Goal: Transaction & Acquisition: Purchase product/service

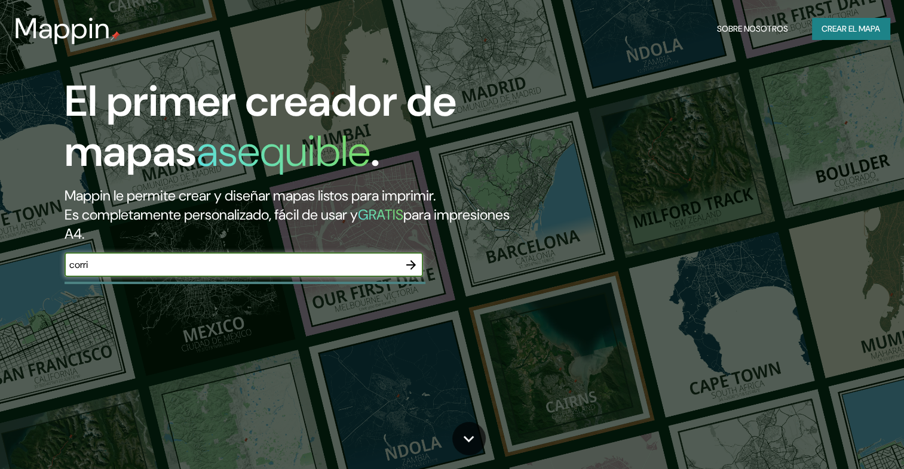
type input "corrientes [GEOGRAPHIC_DATA]"
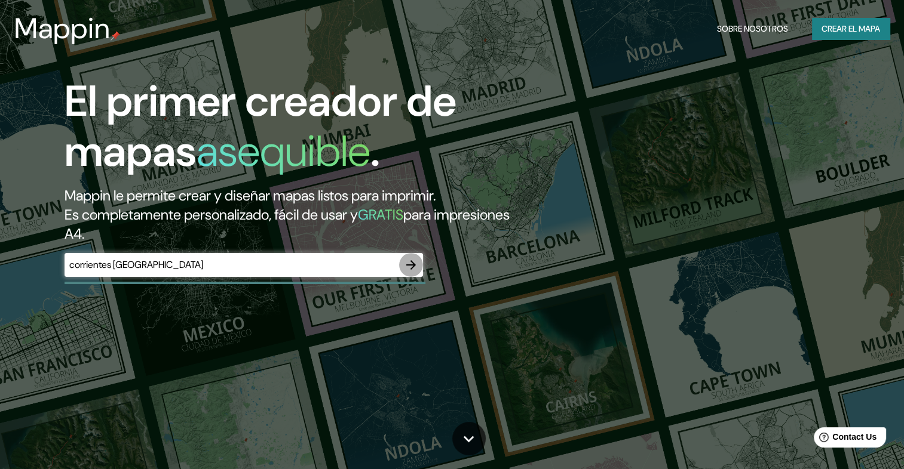
click at [412, 264] on icon "button" at bounding box center [411, 265] width 14 height 14
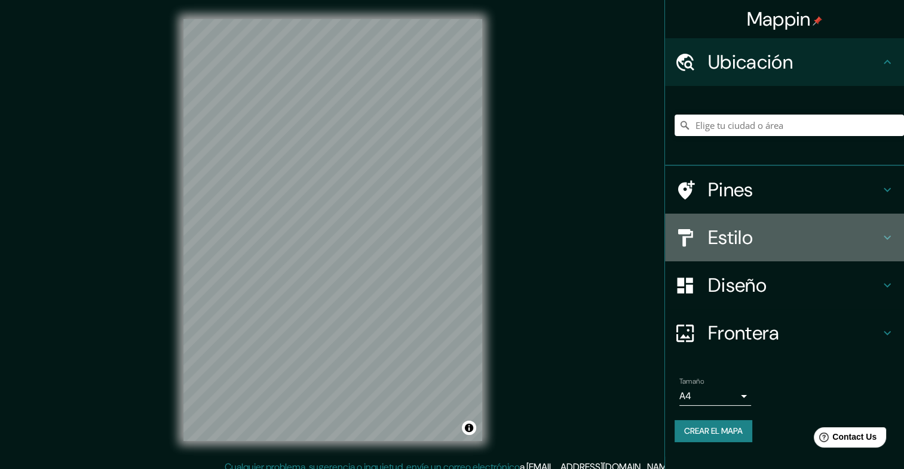
click at [831, 241] on h4 "Estilo" at bounding box center [794, 238] width 172 height 24
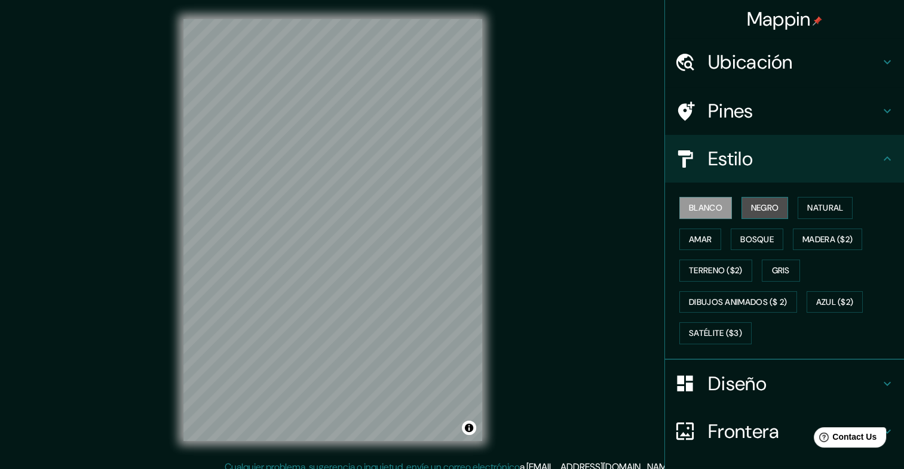
click at [751, 209] on font "Negro" at bounding box center [765, 208] width 28 height 15
click at [756, 211] on font "Negro" at bounding box center [765, 208] width 28 height 15
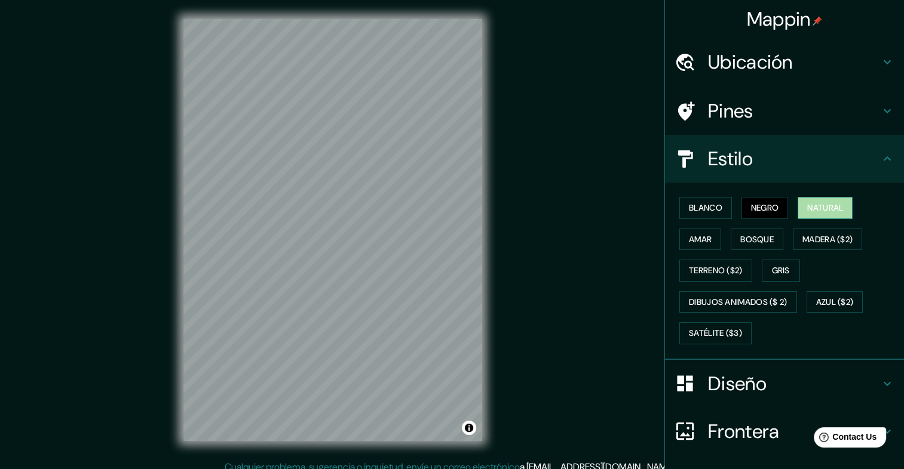
click at [818, 210] on font "Natural" at bounding box center [825, 208] width 36 height 15
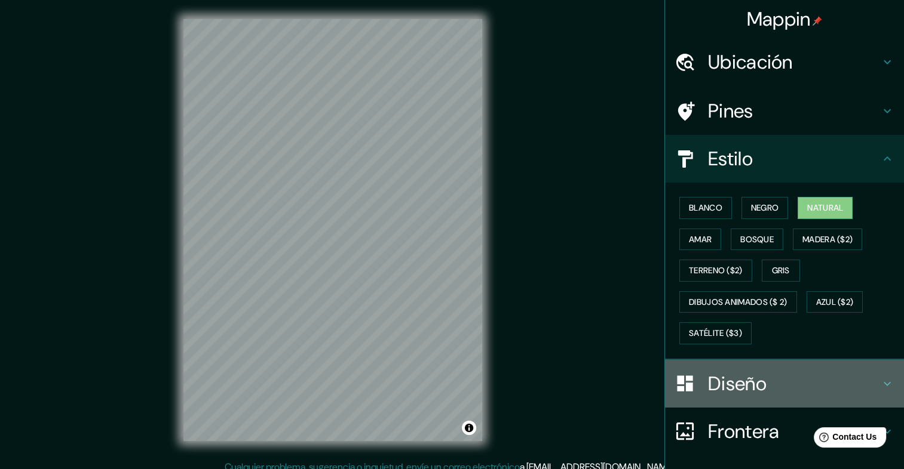
click at [747, 397] on div "Diseño" at bounding box center [784, 384] width 239 height 48
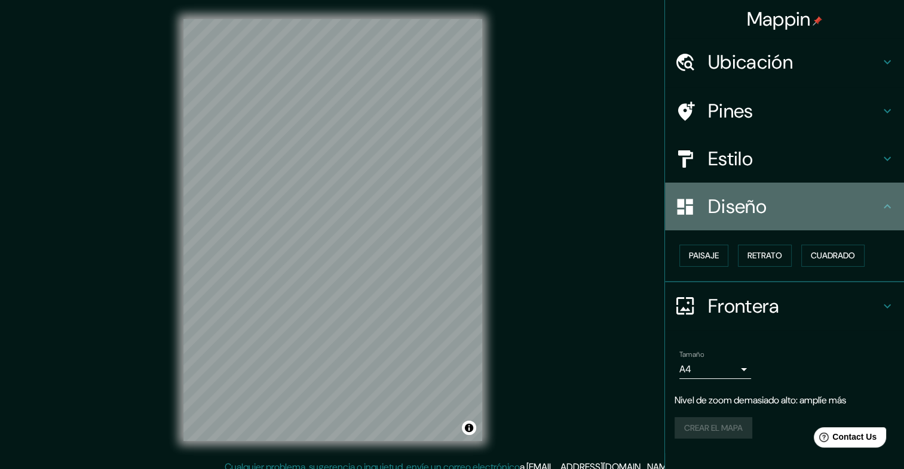
click at [828, 207] on h4 "Diseño" at bounding box center [794, 207] width 172 height 24
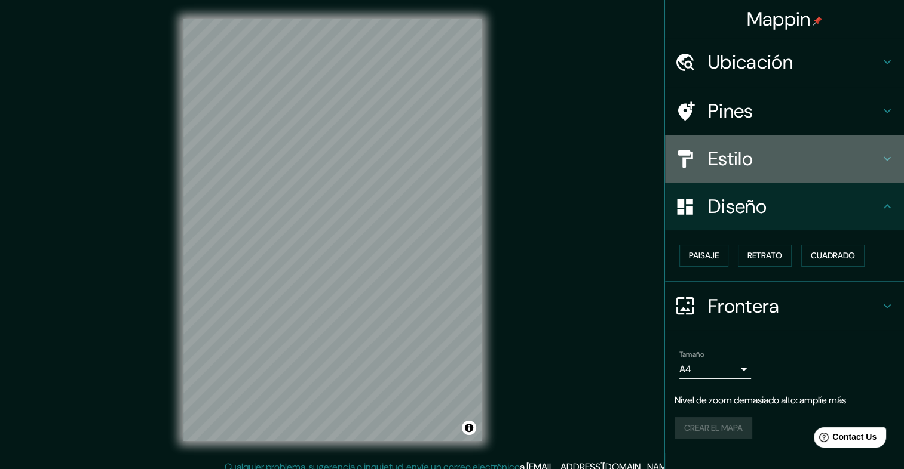
click at [760, 159] on h4 "Estilo" at bounding box center [794, 159] width 172 height 24
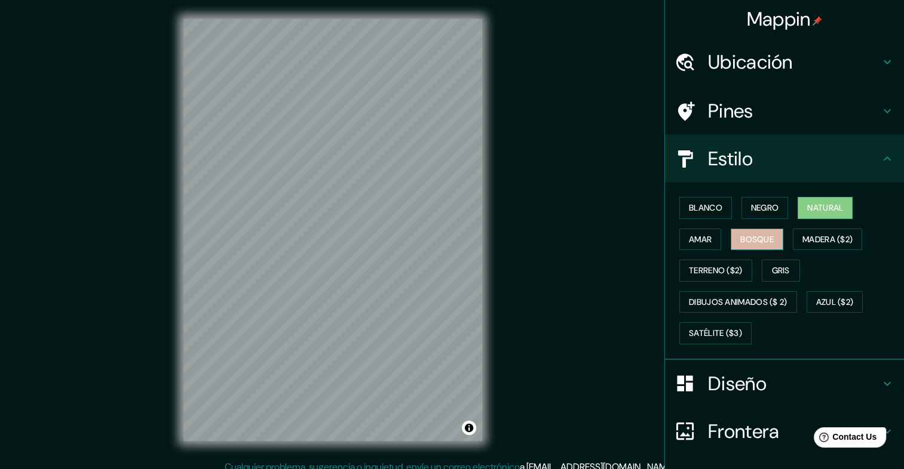
click at [745, 232] on font "Bosque" at bounding box center [756, 239] width 33 height 15
click at [692, 235] on font "Amar" at bounding box center [700, 239] width 23 height 15
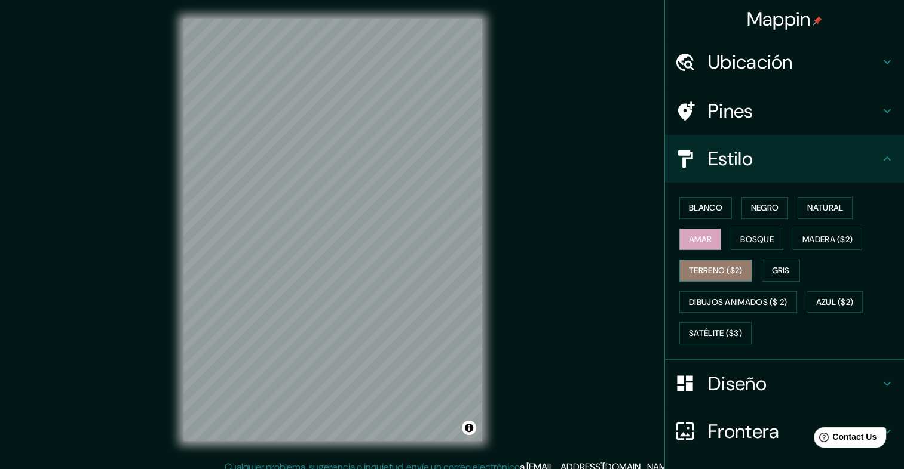
click at [717, 272] on font "Terreno ($2)" at bounding box center [716, 270] width 54 height 15
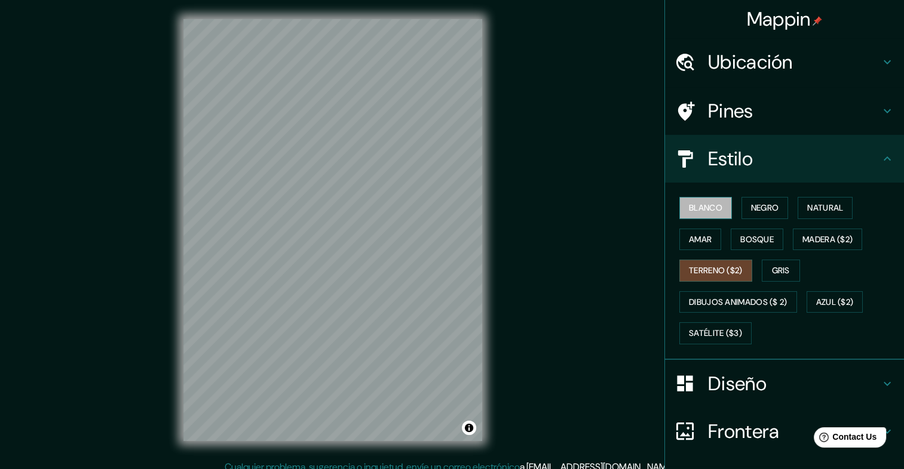
click at [705, 211] on font "Blanco" at bounding box center [705, 208] width 33 height 15
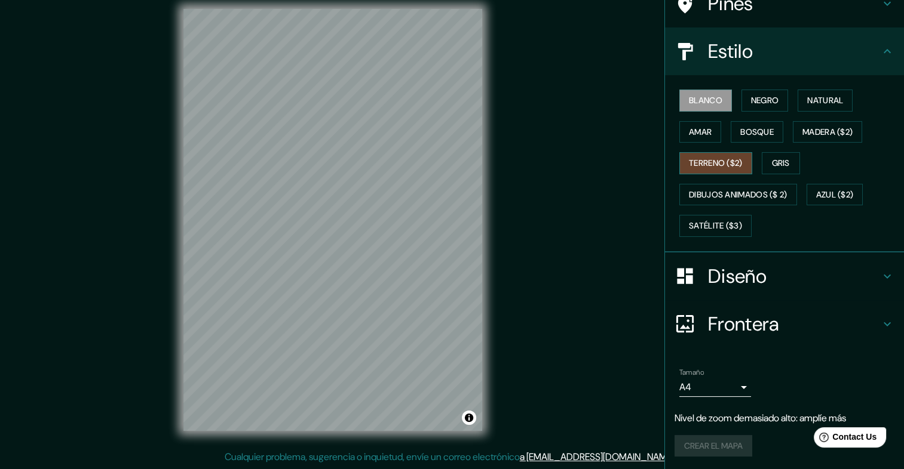
scroll to position [68, 0]
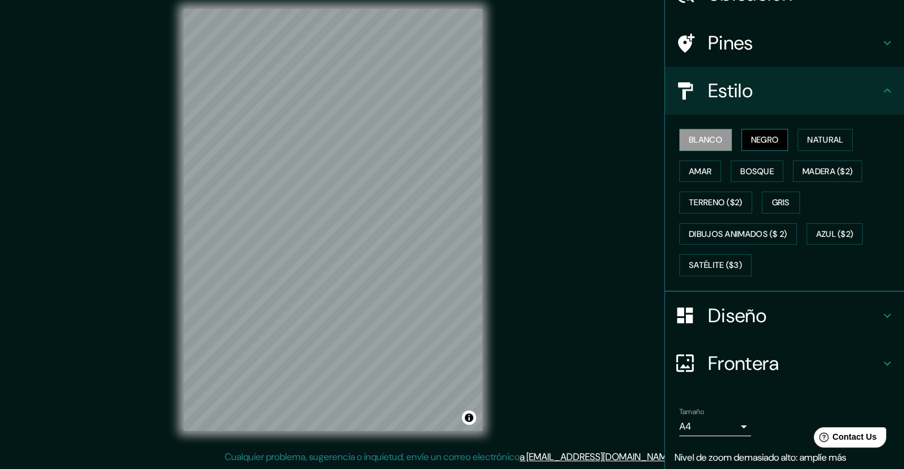
click at [764, 135] on font "Negro" at bounding box center [765, 140] width 28 height 15
click at [834, 136] on font "Natural" at bounding box center [825, 140] width 36 height 15
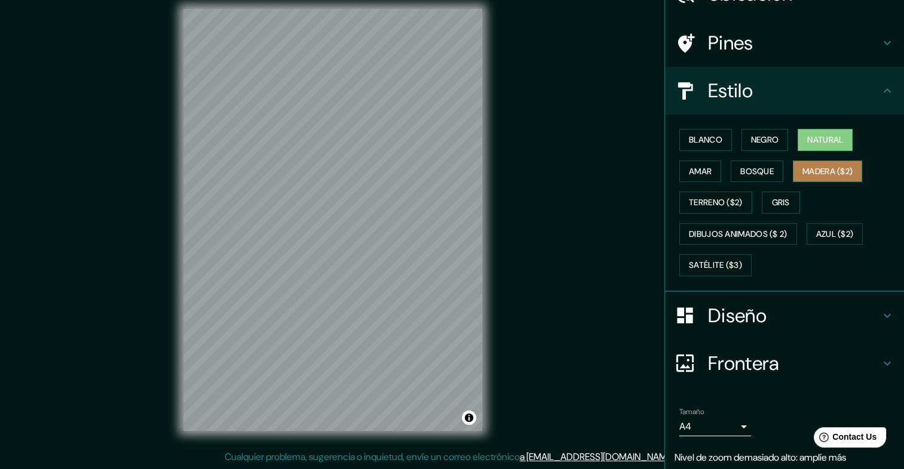
click at [836, 171] on font "Madera ($2)" at bounding box center [827, 171] width 50 height 15
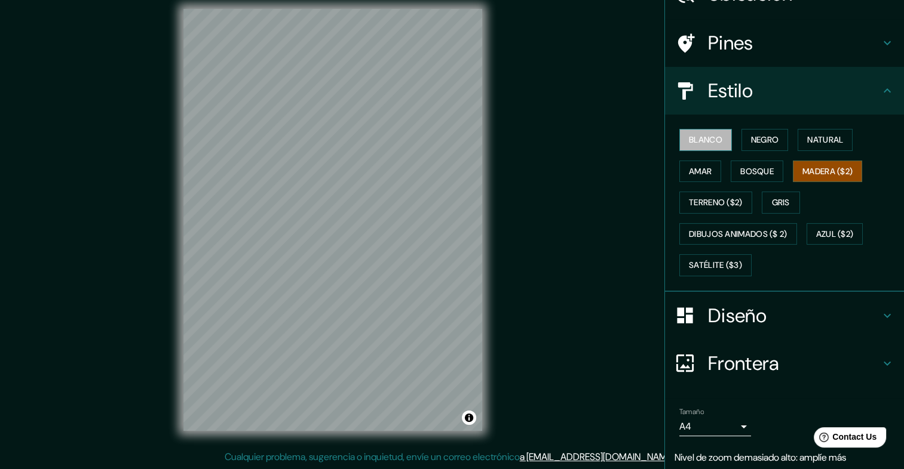
click at [716, 131] on button "Blanco" at bounding box center [705, 140] width 53 height 22
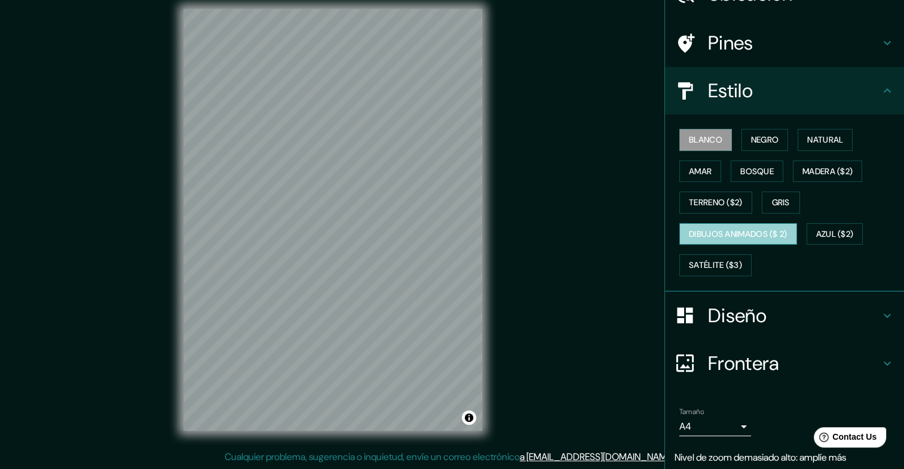
click at [752, 227] on font "Dibujos animados ($ 2)" at bounding box center [738, 234] width 99 height 15
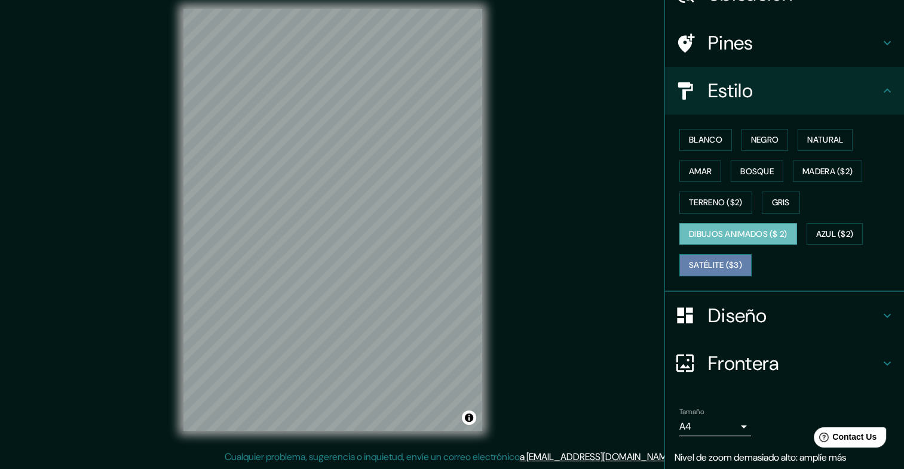
click at [693, 261] on font "Satélite ($3)" at bounding box center [715, 265] width 53 height 15
